Goal: Information Seeking & Learning: Learn about a topic

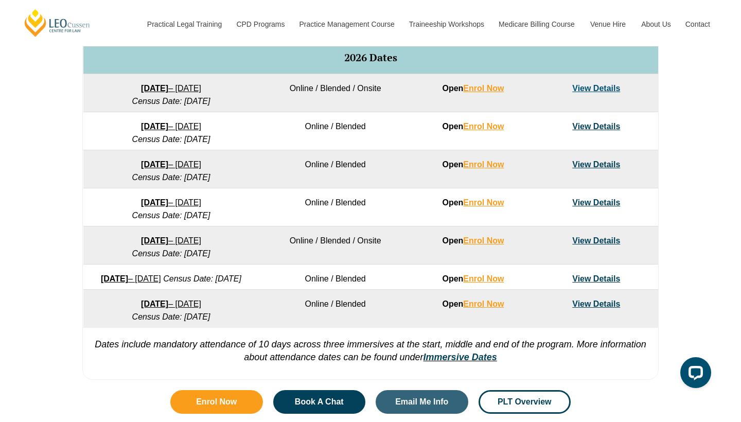
scroll to position [654, 0]
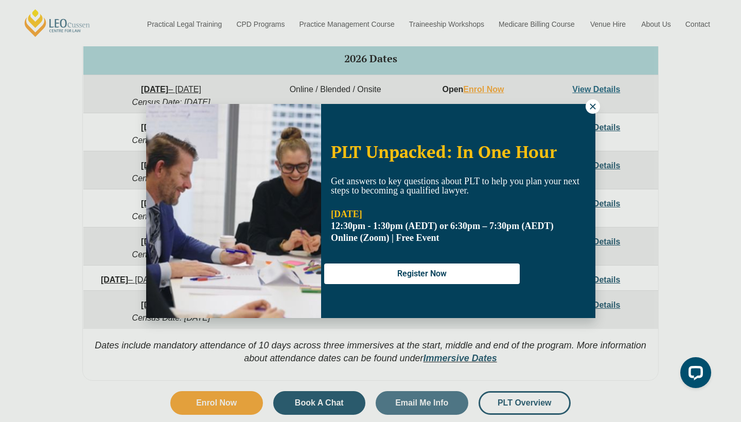
click at [594, 108] on icon at bounding box center [593, 106] width 6 height 6
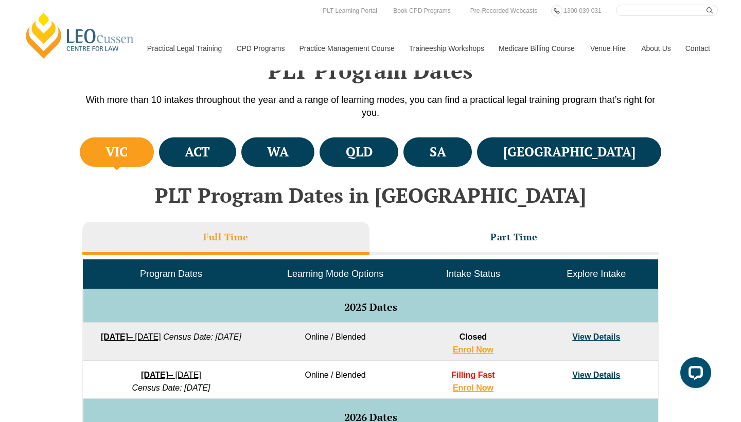
scroll to position [295, 0]
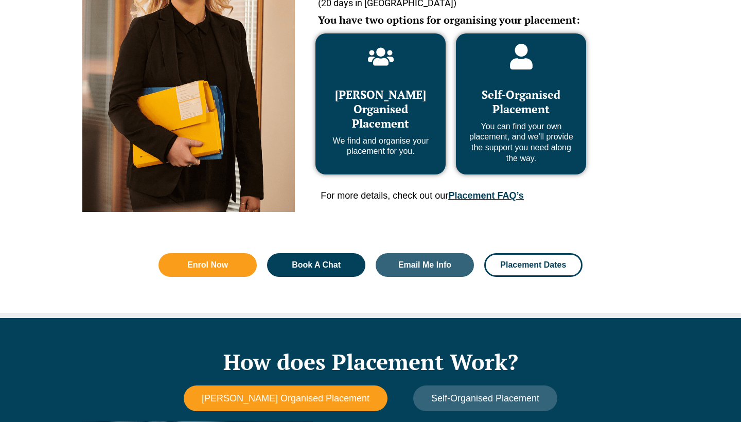
click at [367, 123] on span "[PERSON_NAME] Organised Placement" at bounding box center [380, 109] width 91 height 44
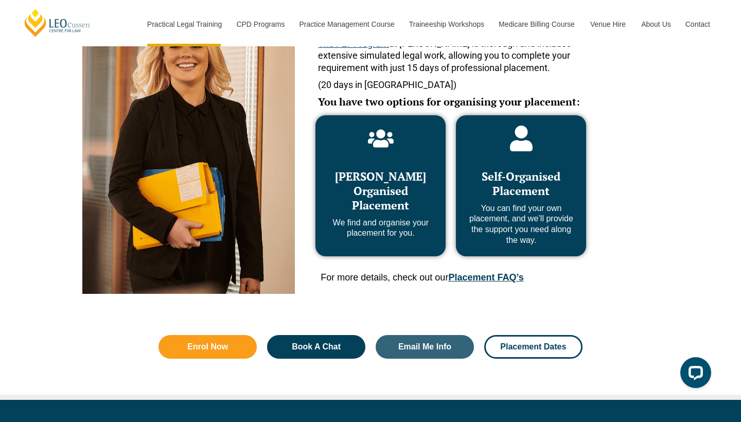
scroll to position [510, 0]
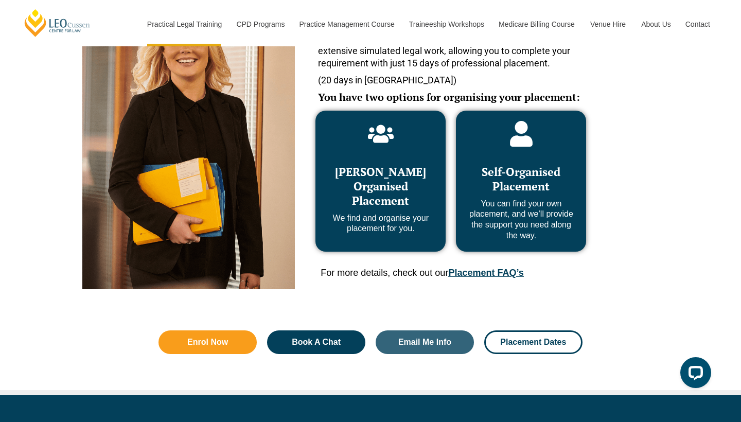
click at [502, 269] on link "Placement FAQ’s" at bounding box center [485, 273] width 75 height 10
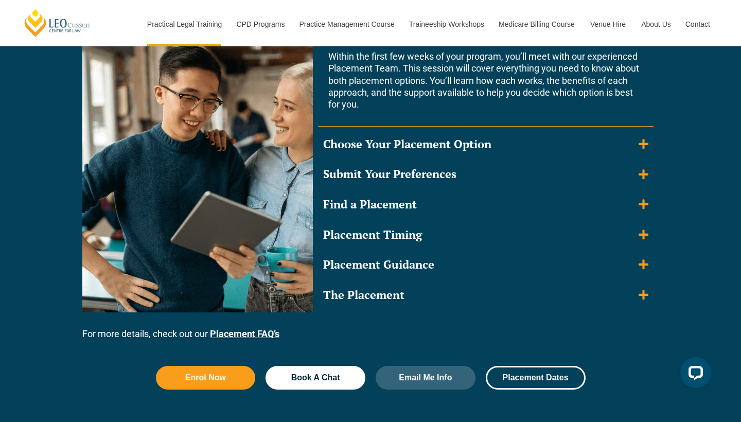
scroll to position [3609, 0]
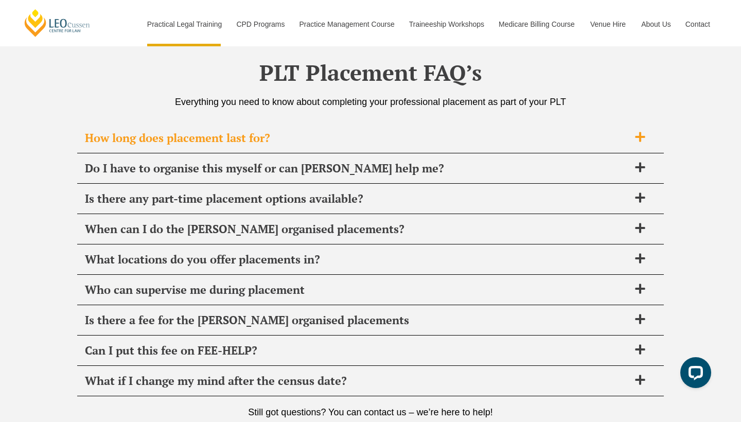
click at [647, 131] on span at bounding box center [640, 137] width 22 height 13
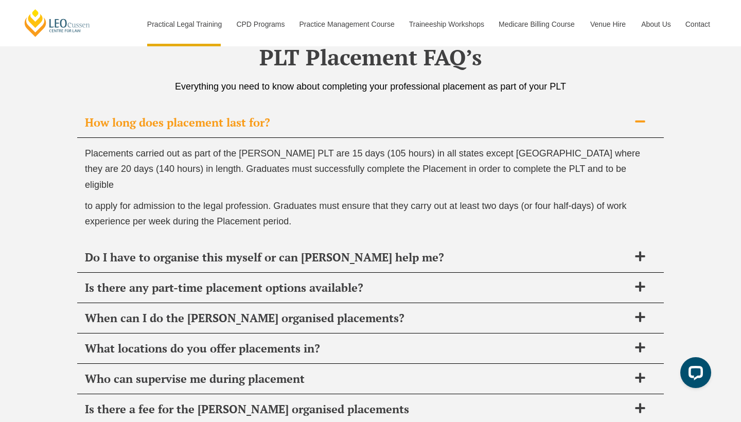
scroll to position [3643, 0]
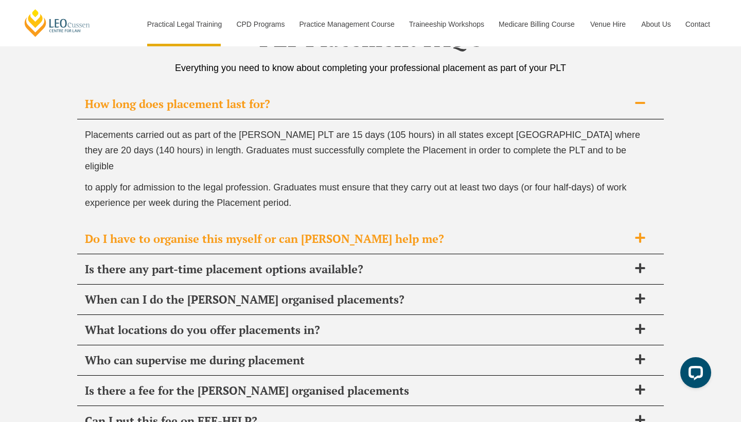
click at [629, 232] on span at bounding box center [640, 238] width 22 height 13
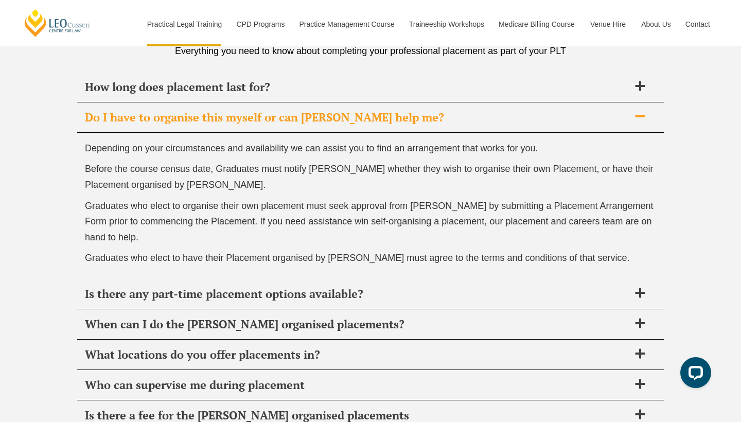
scroll to position [3662, 0]
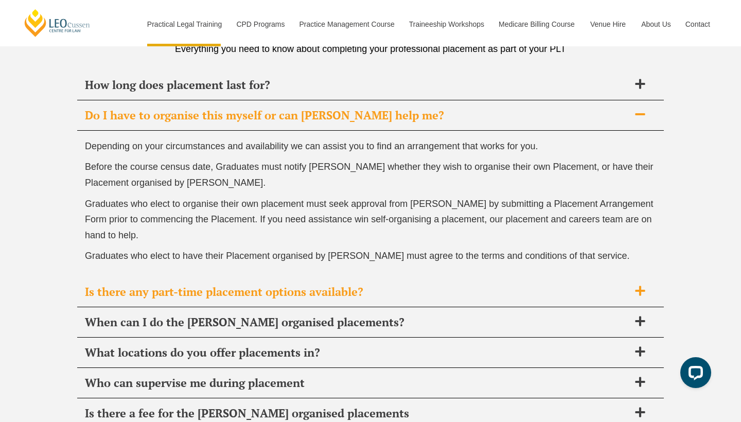
click at [641, 286] on icon at bounding box center [640, 291] width 10 height 10
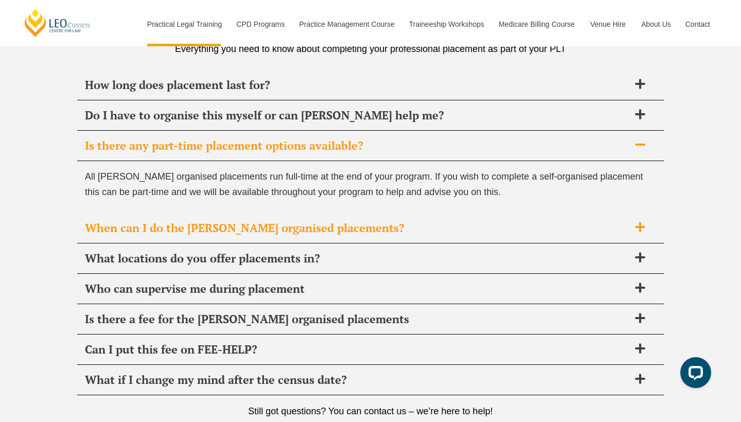
click at [638, 221] on icon at bounding box center [639, 226] width 11 height 11
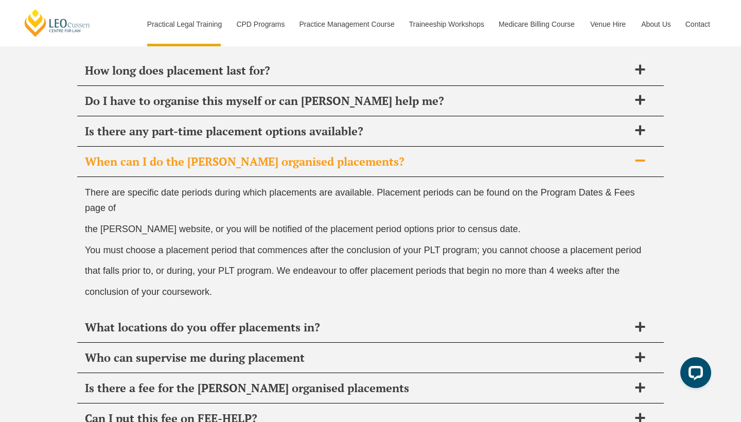
scroll to position [3693, 0]
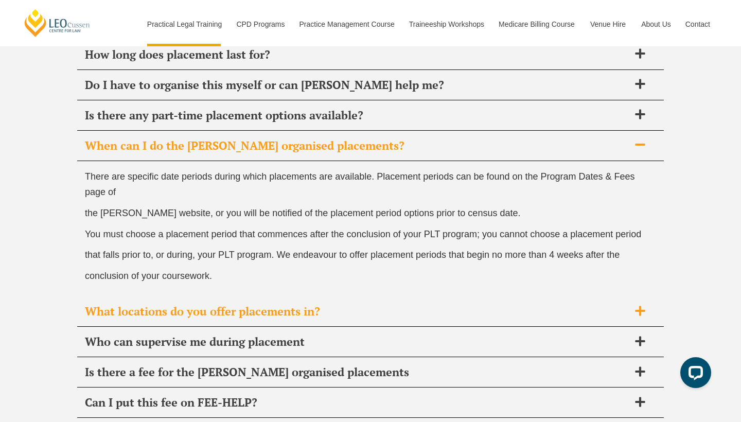
click at [634, 305] on icon at bounding box center [639, 310] width 11 height 11
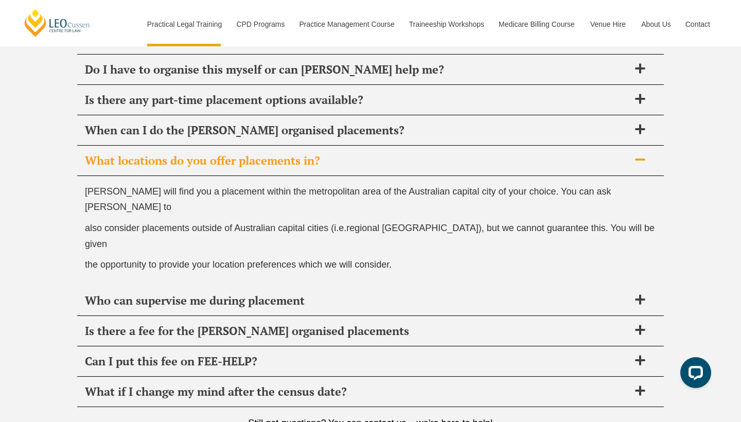
scroll to position [3709, 0]
click at [611, 293] on span "Who can supervise me during placement" at bounding box center [357, 300] width 544 height 14
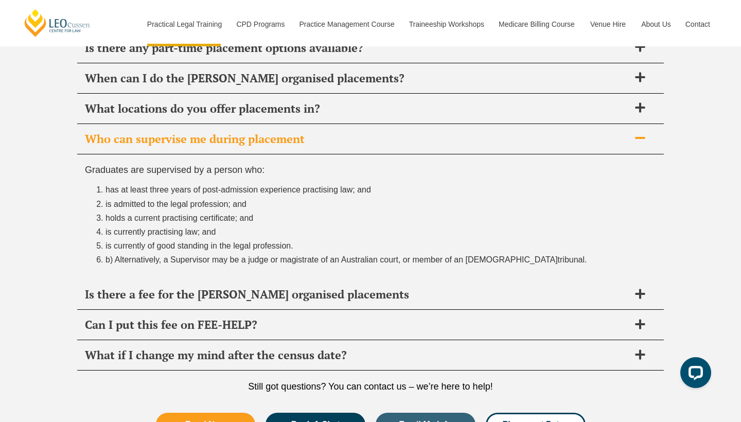
scroll to position [3771, 0]
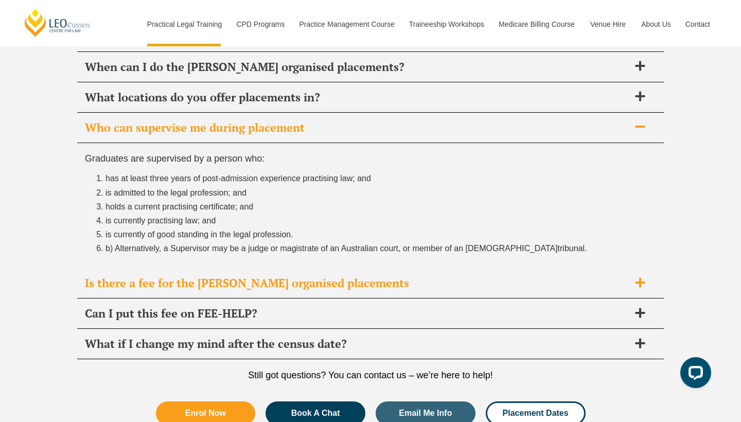
click at [445, 276] on span "Is there a fee for the Leo Cussen organised placements" at bounding box center [357, 283] width 544 height 14
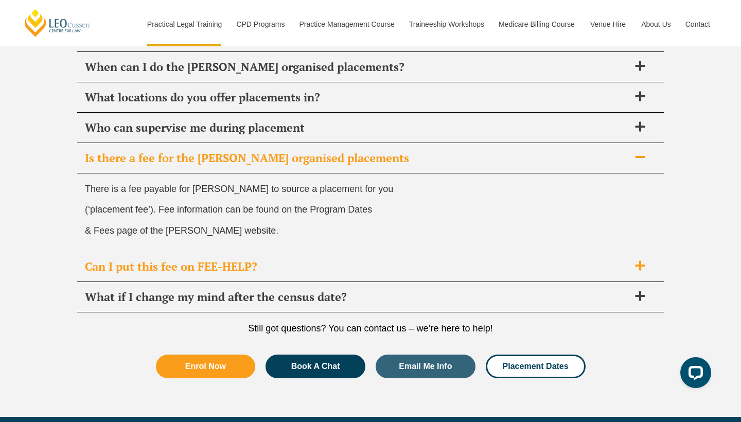
click at [419, 259] on span "Can I put this fee on FEE-HELP?" at bounding box center [357, 266] width 544 height 14
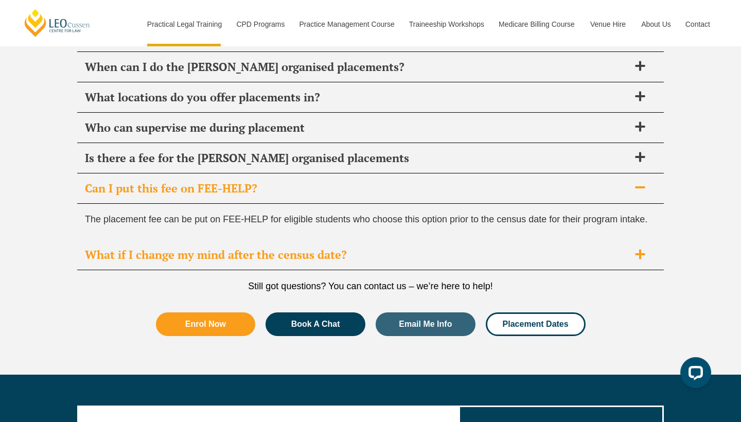
click at [413, 247] on span "What if I change my mind after the census date?" at bounding box center [357, 254] width 544 height 14
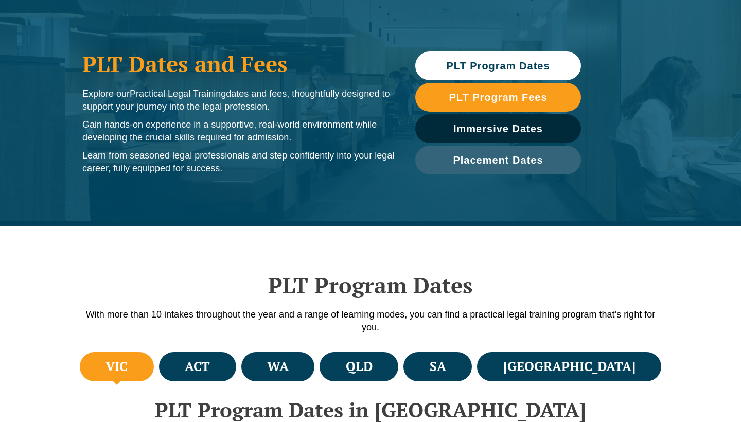
scroll to position [196, 0]
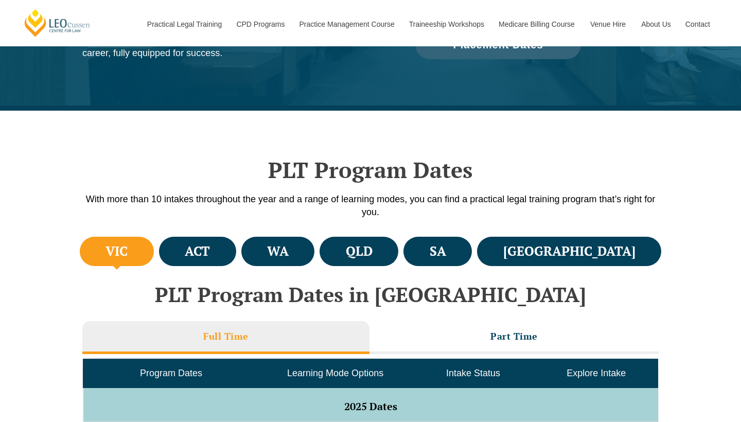
drag, startPoint x: 147, startPoint y: 246, endPoint x: 148, endPoint y: 254, distance: 8.4
click at [147, 246] on li "VIC" at bounding box center [117, 251] width 74 height 29
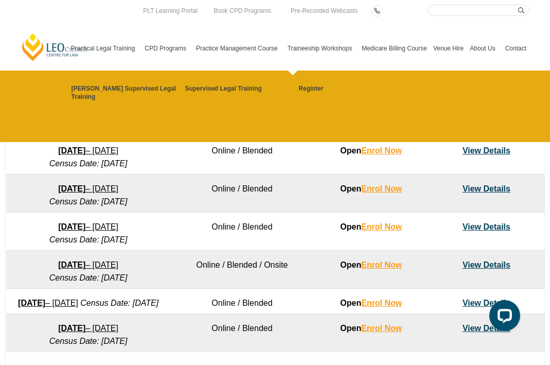
scroll to position [621, 0]
